Goal: Transaction & Acquisition: Obtain resource

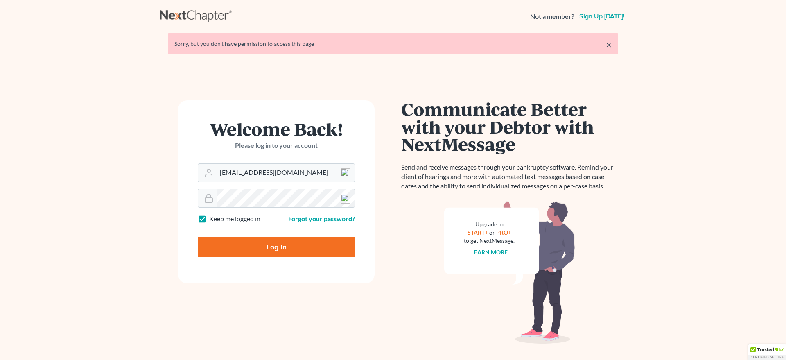
click at [293, 245] on input "Log In" at bounding box center [276, 246] width 157 height 20
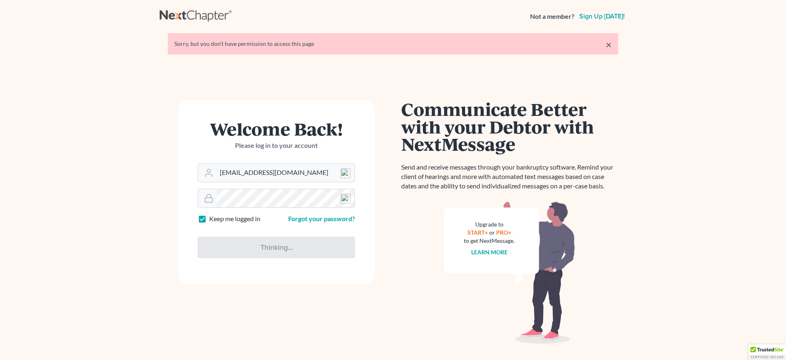
type input "Thinking..."
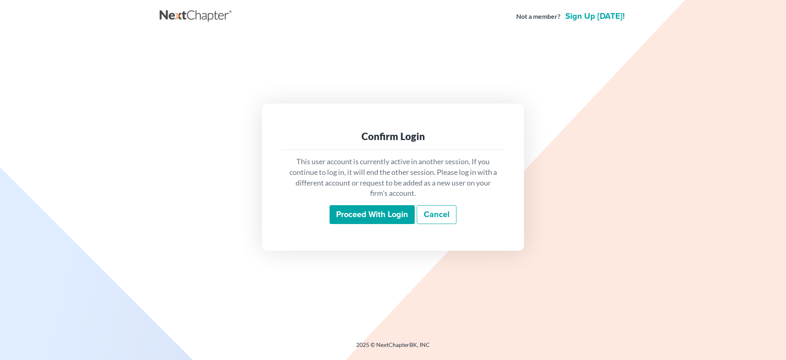
click at [351, 218] on input "Proceed with login" at bounding box center [371, 214] width 85 height 19
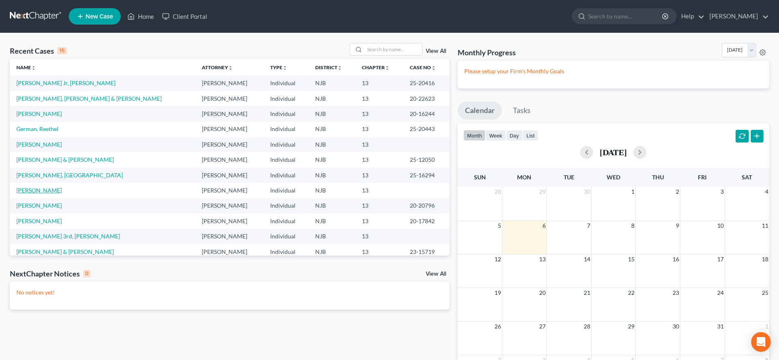
click at [31, 191] on link "Porch, Robert" at bounding box center [38, 190] width 45 height 7
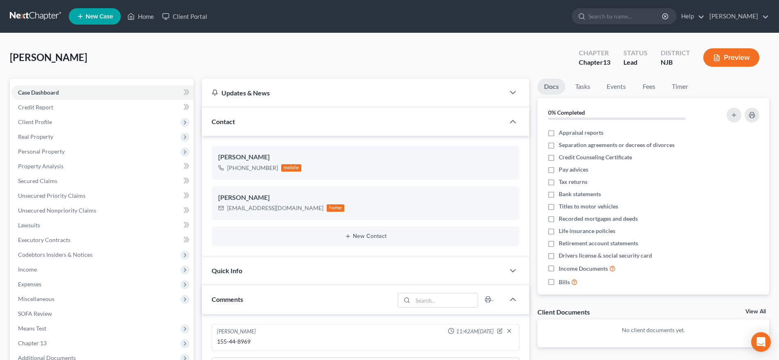
scroll to position [178, 0]
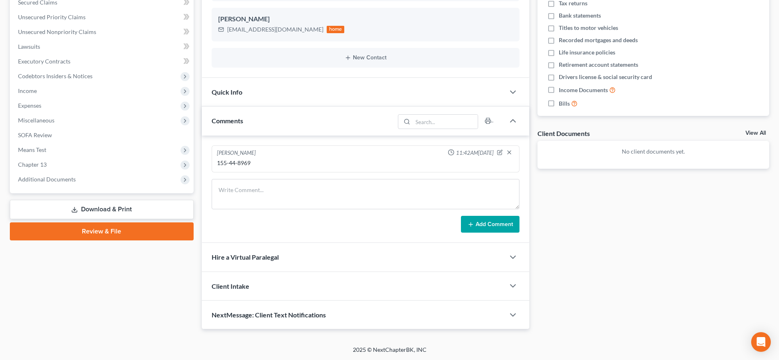
click at [83, 209] on link "Download & Print" at bounding box center [102, 209] width 184 height 19
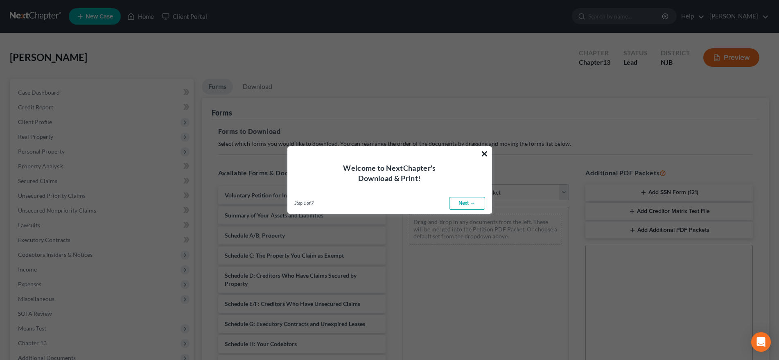
click at [487, 154] on button "×" at bounding box center [484, 153] width 8 height 13
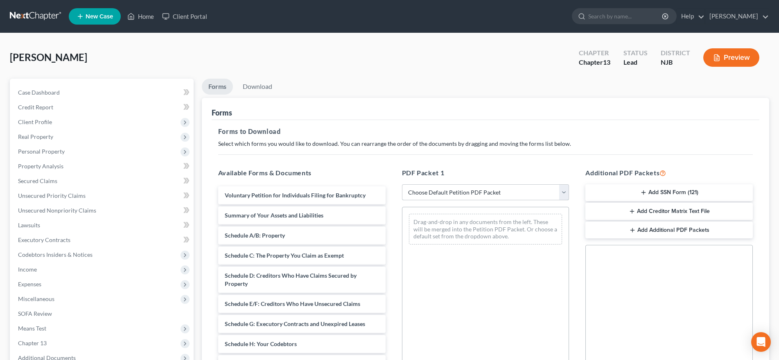
click at [402, 184] on select "Choose Default Petition PDF Packet Complete Bankruptcy Petition (all forms and …" at bounding box center [485, 192] width 167 height 16
select select "0"
click option "Complete Bankruptcy Petition (all forms and schedules)" at bounding box center [0, 0] width 0 height 0
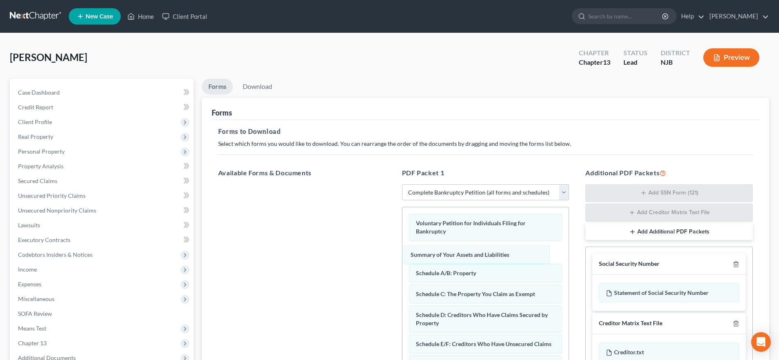
click at [0, 0] on span "Summary of Your Assets and Liabilities" at bounding box center [0, 0] width 0 height 0
click at [427, 252] on span "Summary of Your Assets and Liabilities" at bounding box center [465, 251] width 99 height 7
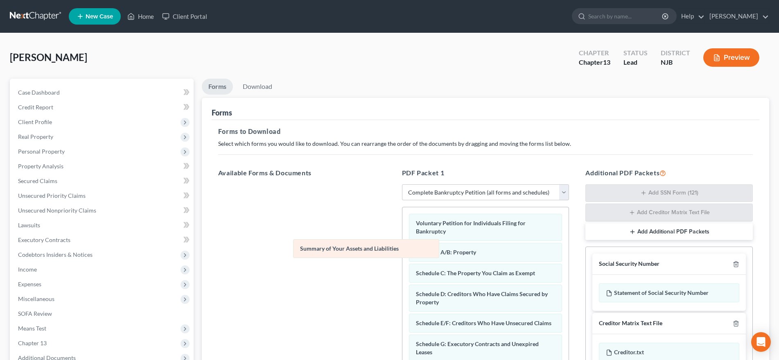
drag, startPoint x: 432, startPoint y: 250, endPoint x: 308, endPoint y: 249, distance: 124.0
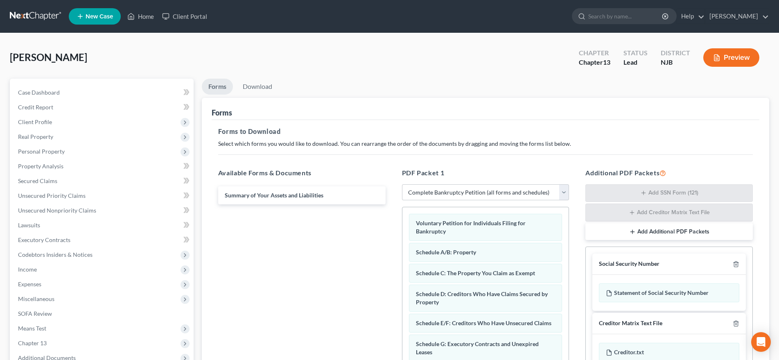
drag, startPoint x: 307, startPoint y: 270, endPoint x: 270, endPoint y: 270, distance: 36.8
click at [276, 270] on div "Summary of Your Assets and Liabilities" at bounding box center [302, 296] width 180 height 225
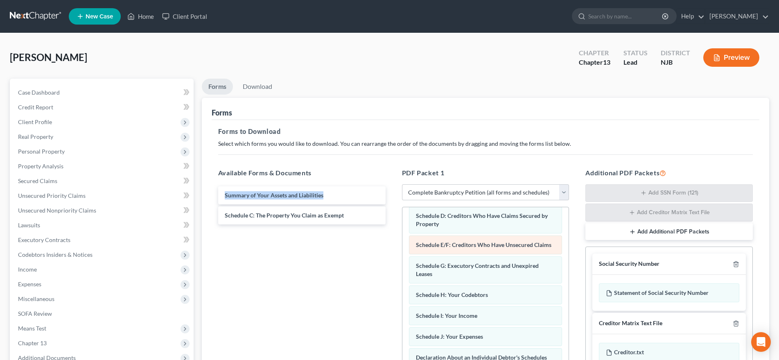
scroll to position [42, 0]
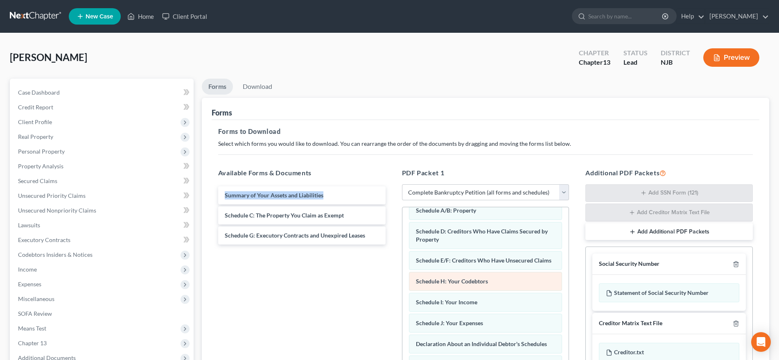
click at [402, 286] on div "Voluntary Petition for Individuals Filing for Bankruptcy Schedule A/B: Property…" at bounding box center [485, 353] width 167 height 377
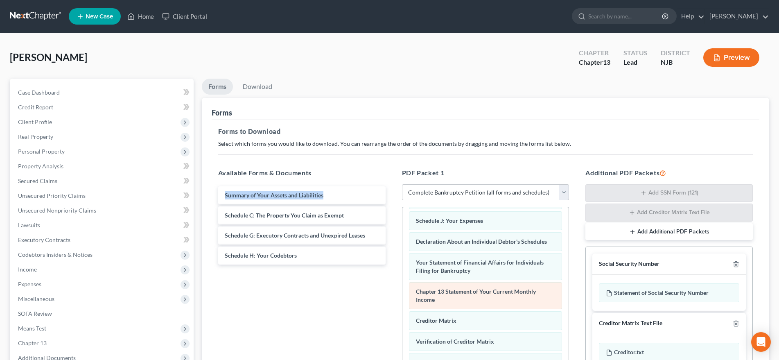
scroll to position [125, 0]
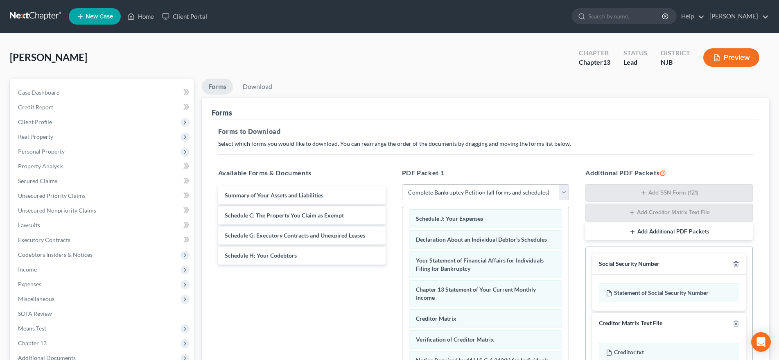
click at [402, 295] on div "Voluntary Petition for Individuals Filing for Bankruptcy Schedule A/B: Property…" at bounding box center [485, 260] width 167 height 356
drag, startPoint x: 427, startPoint y: 298, endPoint x: 344, endPoint y: 291, distance: 82.5
click at [369, 293] on div "Available Forms & Documents Summary of Your Assets and Liabilities Schedule C: …" at bounding box center [485, 300] width 551 height 278
drag, startPoint x: 344, startPoint y: 291, endPoint x: 338, endPoint y: 291, distance: 6.1
click at [339, 291] on div "Summary of Your Assets and Liabilities Schedule C: The Property You Claim as Ex…" at bounding box center [302, 296] width 180 height 225
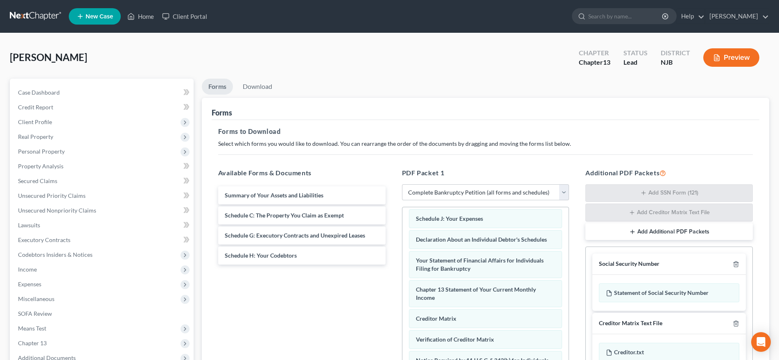
click at [338, 291] on div "Summary of Your Assets and Liabilities Schedule C: The Property You Claim as Ex…" at bounding box center [302, 296] width 180 height 225
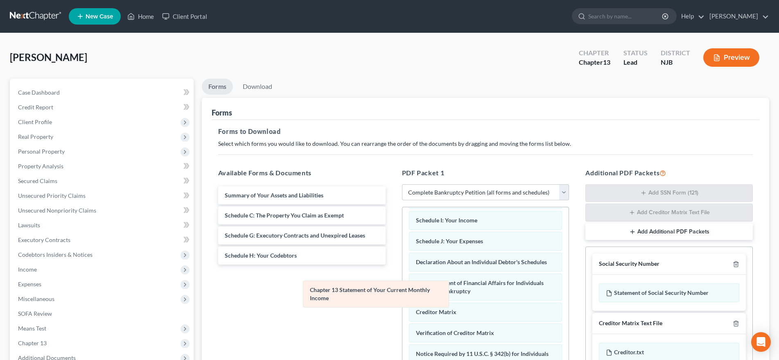
drag, startPoint x: 430, startPoint y: 296, endPoint x: 306, endPoint y: 283, distance: 123.8
click at [402, 286] on div "Chapter 13 Statement of Your Current Monthly Income Voluntary Petition for Indi…" at bounding box center [485, 267] width 167 height 327
drag, startPoint x: 306, startPoint y: 283, endPoint x: 297, endPoint y: 280, distance: 9.8
click at [310, 286] on span "Chapter 13 Statement of Your Current Monthly Income" at bounding box center [370, 293] width 120 height 15
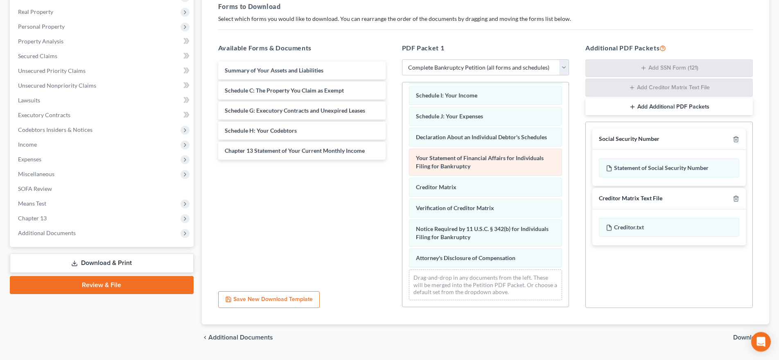
scroll to position [125, 0]
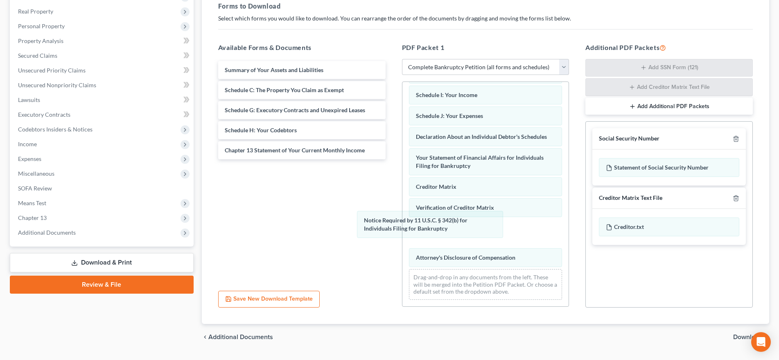
drag, startPoint x: 432, startPoint y: 236, endPoint x: 319, endPoint y: 218, distance: 115.0
click at [402, 224] on div "Notice Required by 11 U.S.C. § 342(b) for Individuals Filing for Bankruptcy Vol…" at bounding box center [485, 142] width 167 height 327
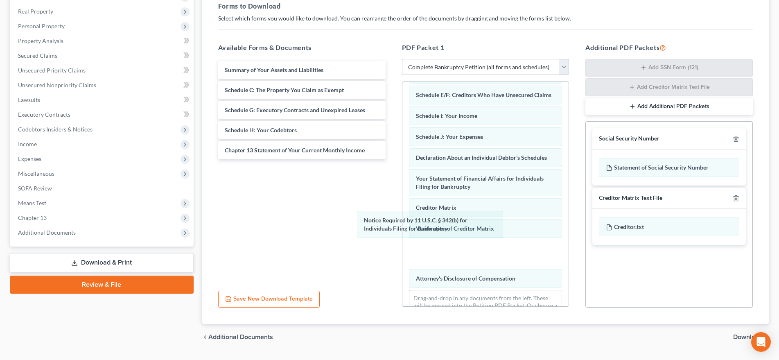
click at [276, 217] on div "Summary of Your Assets and Liabilities Schedule C: The Property You Claim as Ex…" at bounding box center [302, 171] width 180 height 225
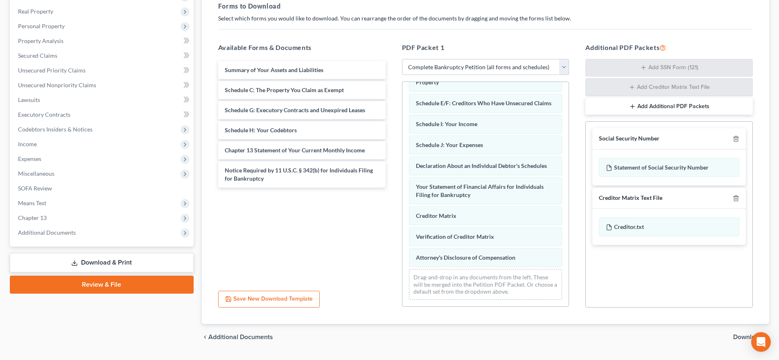
drag, startPoint x: 267, startPoint y: 217, endPoint x: 260, endPoint y: 221, distance: 8.3
click at [262, 218] on div "Summary of Your Assets and Liabilities Schedule C: The Property You Claim as Ex…" at bounding box center [302, 171] width 180 height 225
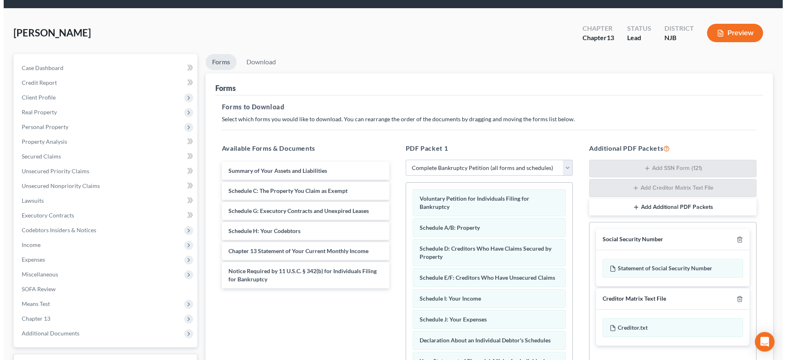
scroll to position [0, 0]
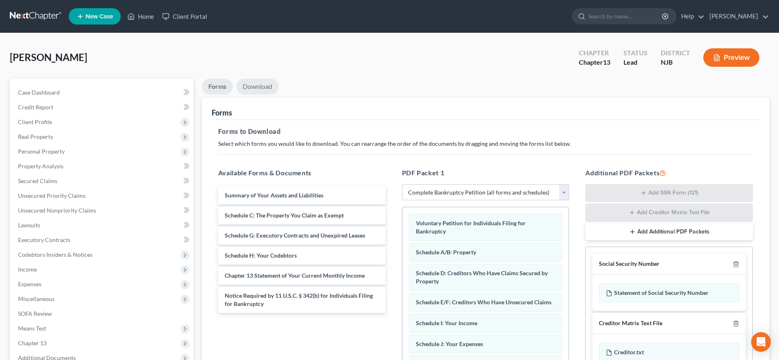
click at [256, 87] on link "Download" at bounding box center [257, 87] width 43 height 16
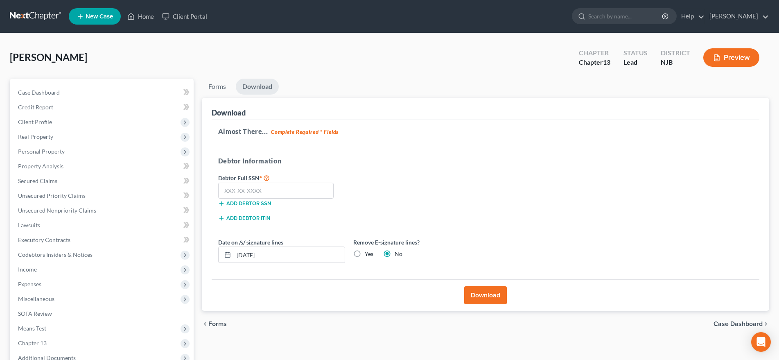
click at [478, 294] on button "Download" at bounding box center [485, 295] width 43 height 18
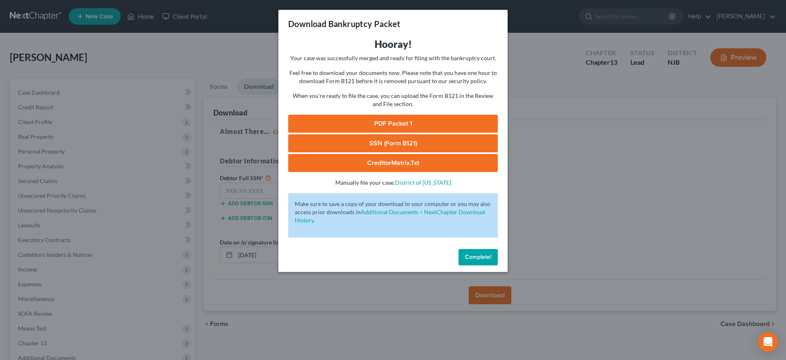
click at [419, 143] on link "SSN (Form B121)" at bounding box center [392, 143] width 209 height 18
click at [355, 123] on link "PDF Packet 1" at bounding box center [392, 124] width 209 height 18
click at [381, 125] on link "PDF Packet 1" at bounding box center [392, 124] width 209 height 18
